Goal: Information Seeking & Learning: Understand process/instructions

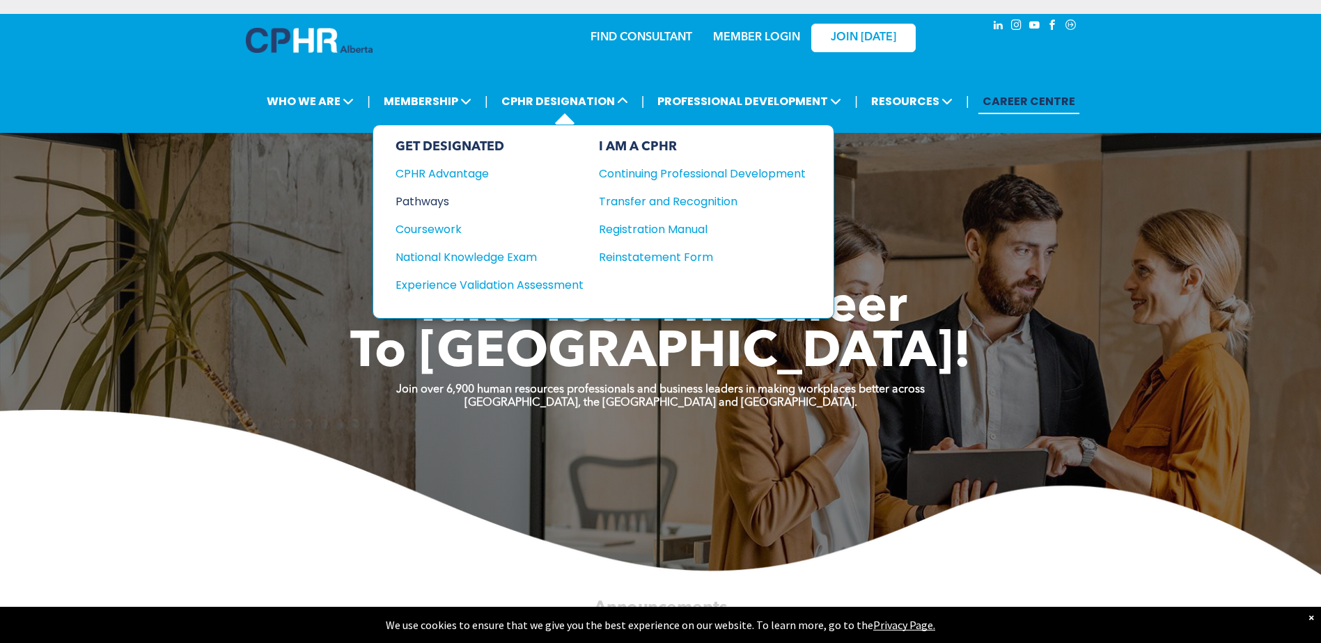
click at [439, 199] on div "Pathways" at bounding box center [480, 201] width 169 height 17
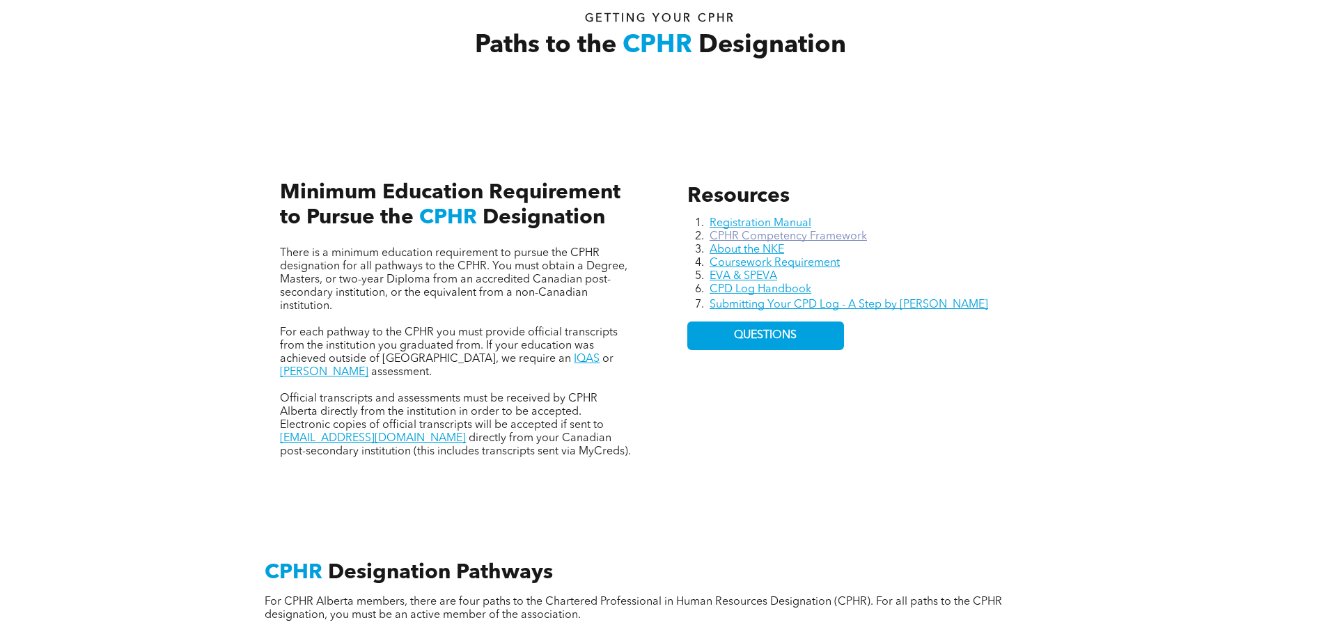
scroll to position [557, 0]
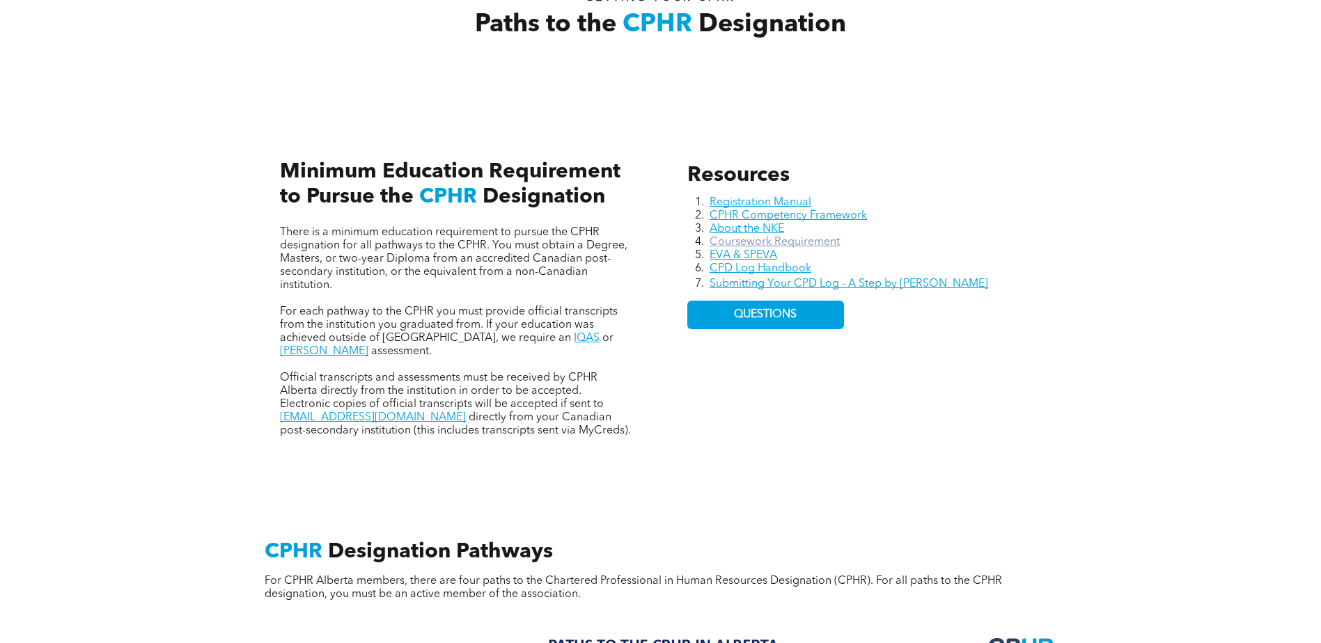
click at [813, 245] on link "Coursework Requirement" at bounding box center [775, 242] width 130 height 11
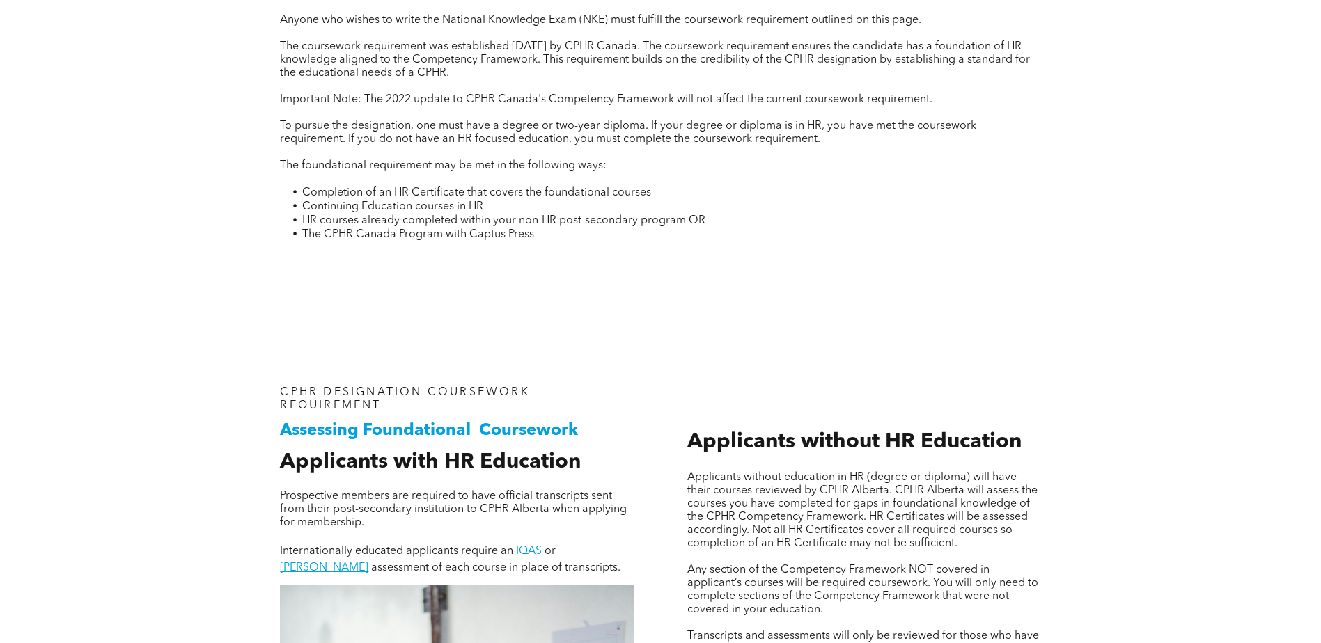
scroll to position [766, 0]
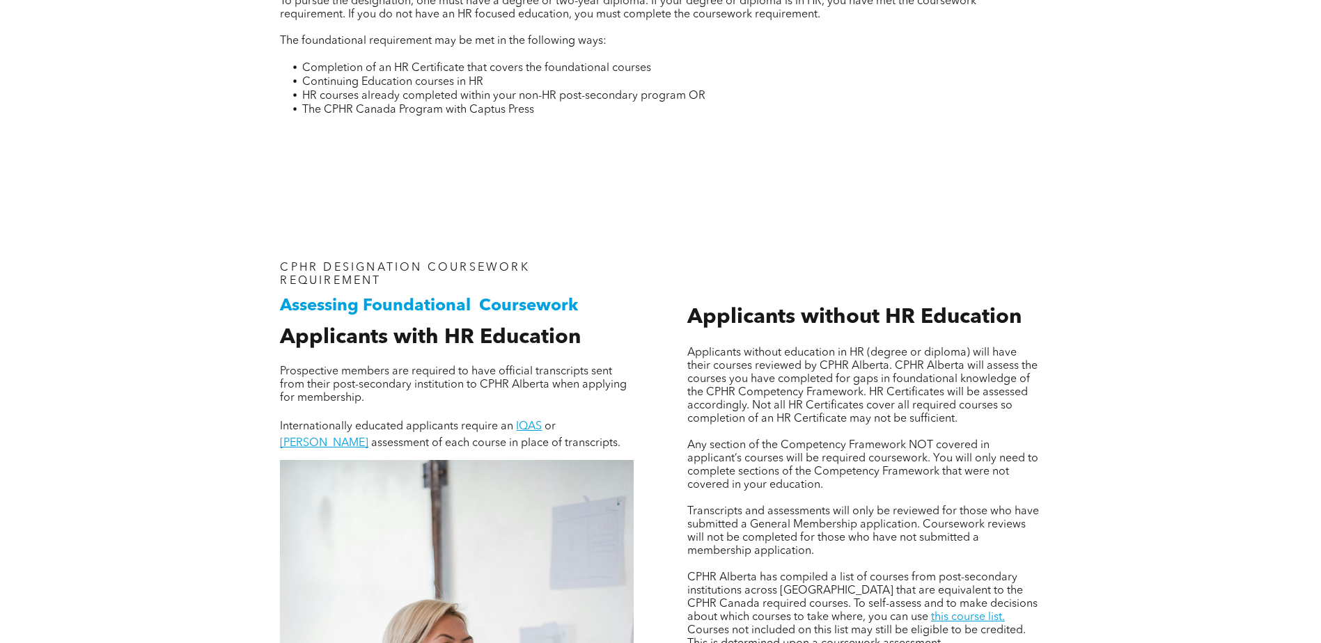
click at [607, 400] on p "Prospective members are required to have official transcripts sent from their p…" at bounding box center [457, 386] width 354 height 40
click at [694, 379] on span "Applicants without education in HR (degree or diploma) will have their courses …" at bounding box center [862, 385] width 350 height 77
click at [688, 347] on span "Applicants without education in HR (degree or diploma) will have their courses …" at bounding box center [862, 385] width 350 height 77
click at [694, 323] on span "Applicants without HR Education" at bounding box center [854, 317] width 334 height 21
click at [686, 346] on div "Applicants without education in HR (degree or diploma) will have their courses …" at bounding box center [864, 642] width 376 height 782
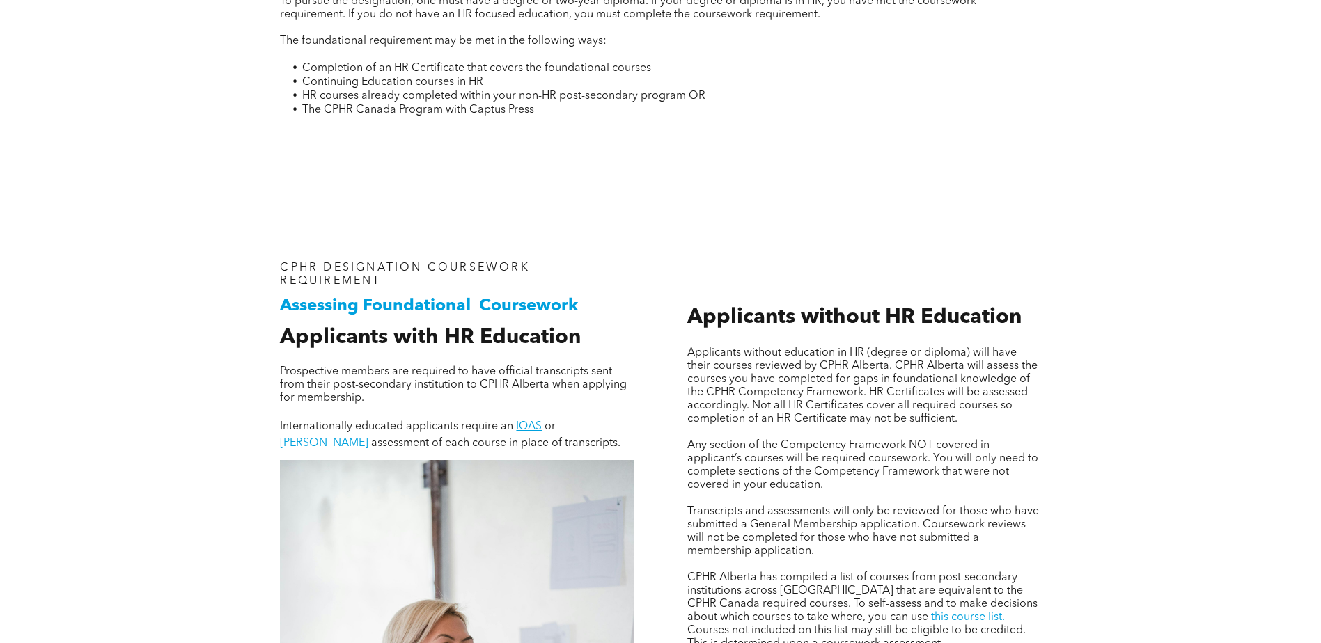
click at [690, 350] on span "Applicants without education in HR (degree or diploma) will have their courses …" at bounding box center [862, 385] width 350 height 77
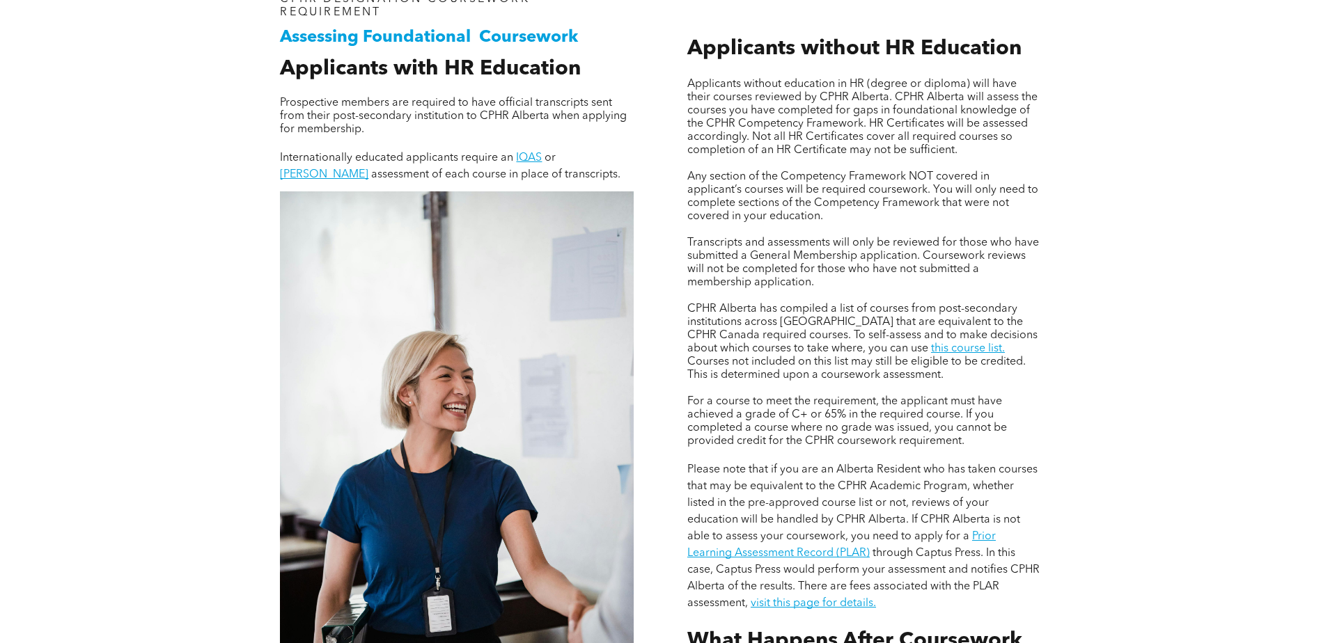
scroll to position [1044, 0]
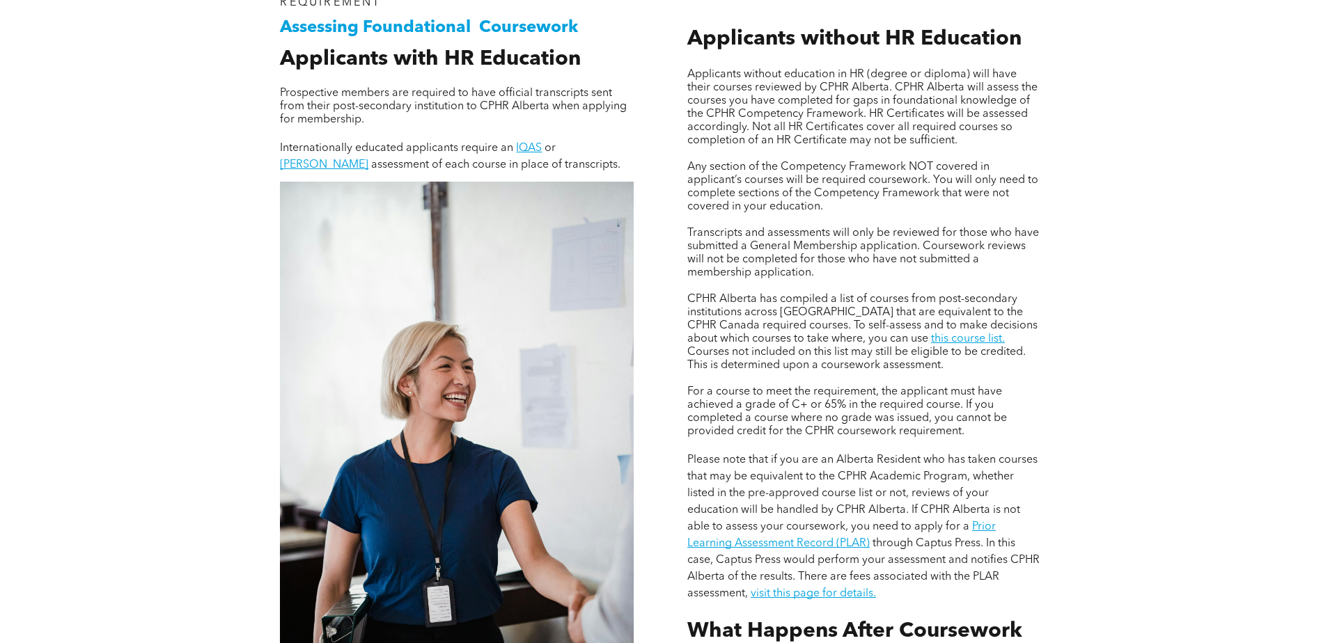
click at [1113, 316] on div "Assessing Foundational Coursework CPHR DESIGNATION COURSEWORK REQUIREMENT Appli…" at bounding box center [660, 389] width 1321 height 940
click at [696, 151] on p at bounding box center [864, 154] width 354 height 13
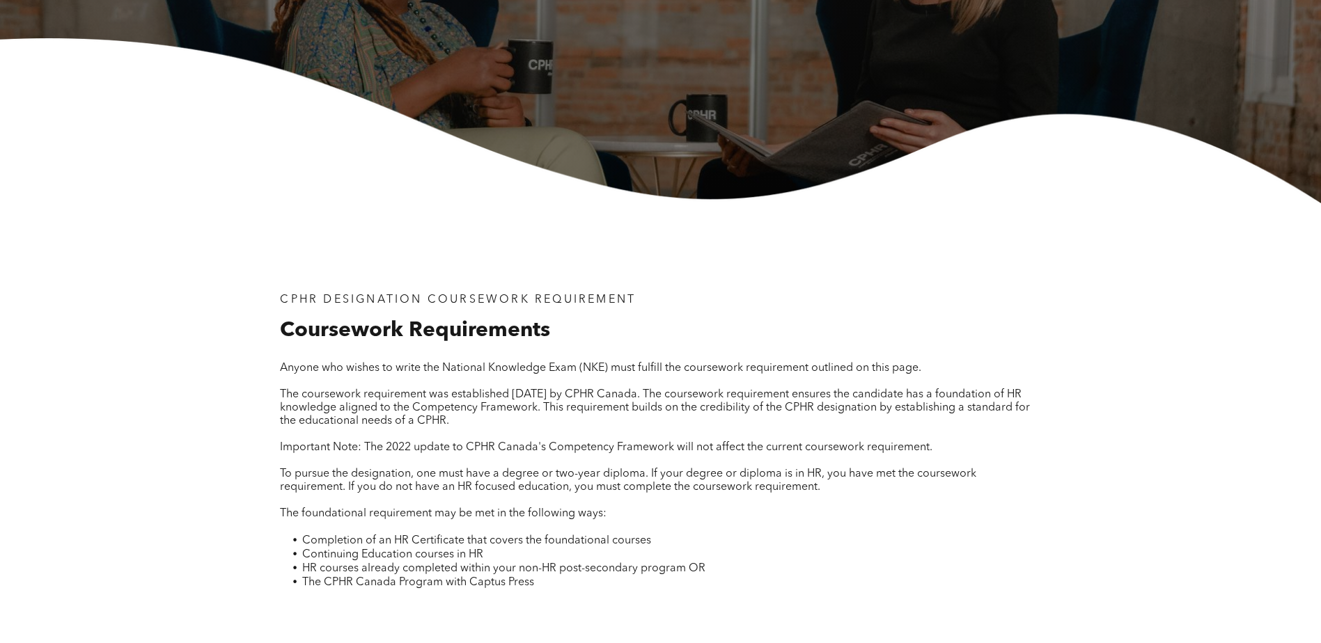
scroll to position [348, 0]
